Goal: Task Accomplishment & Management: Manage account settings

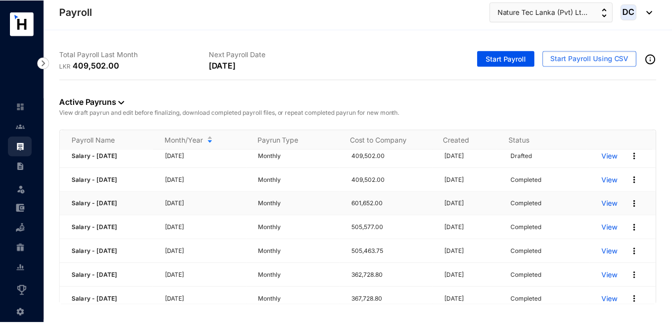
scroll to position [4, 0]
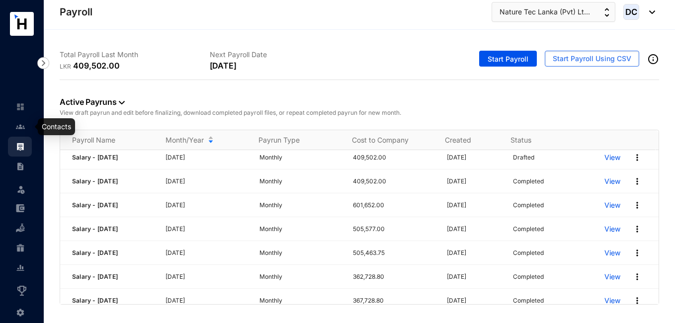
click at [20, 123] on img at bounding box center [20, 126] width 9 height 9
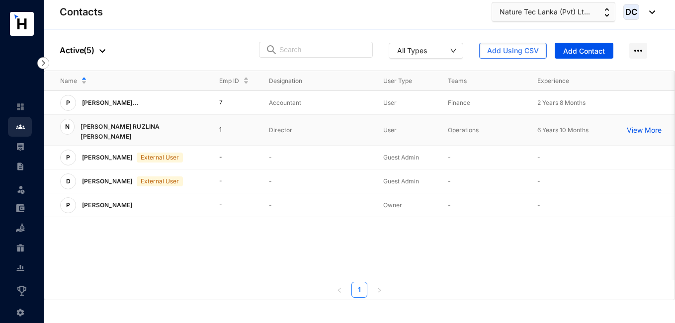
click at [636, 127] on p "View More" at bounding box center [647, 130] width 40 height 10
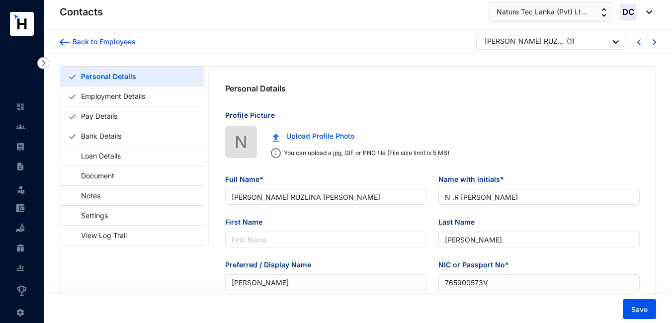
type input "[PERSON_NAME] RUZLINA [PERSON_NAME]"
type input "N .R [PERSON_NAME]"
type input "[PERSON_NAME]"
type input "765900573V"
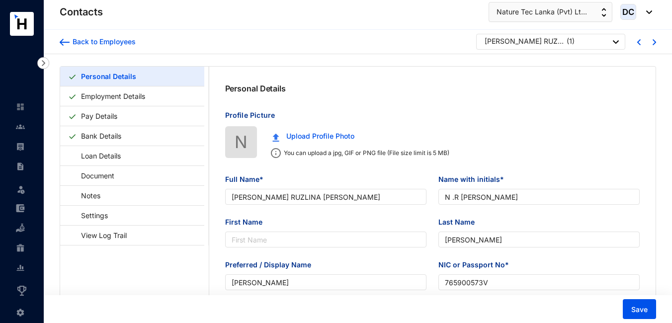
type input "[DATE]"
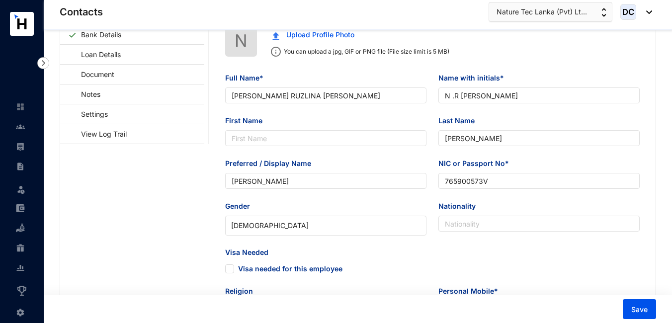
scroll to position [119, 0]
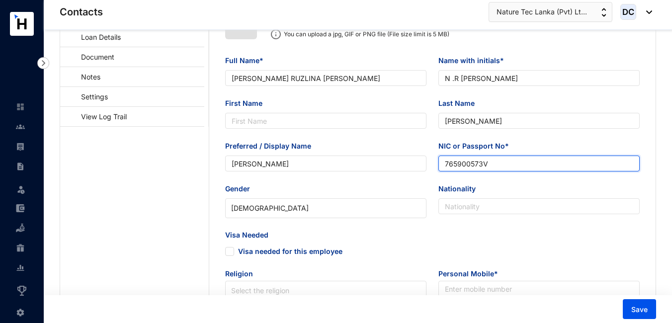
drag, startPoint x: 496, startPoint y: 163, endPoint x: 441, endPoint y: 163, distance: 54.7
click at [441, 163] on input "765900573V" at bounding box center [538, 164] width 201 height 16
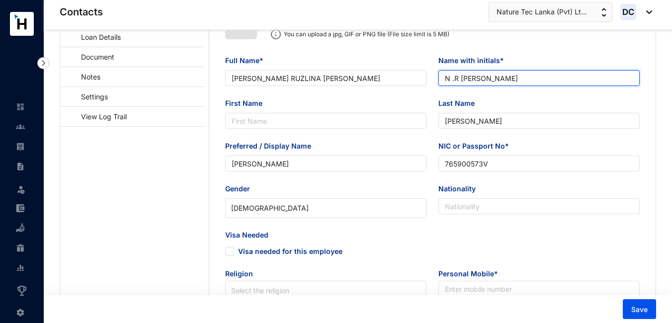
drag, startPoint x: 484, startPoint y: 78, endPoint x: 444, endPoint y: 79, distance: 39.8
click at [444, 79] on input "N .R [PERSON_NAME]" at bounding box center [538, 78] width 201 height 16
